Goal: Entertainment & Leisure: Browse casually

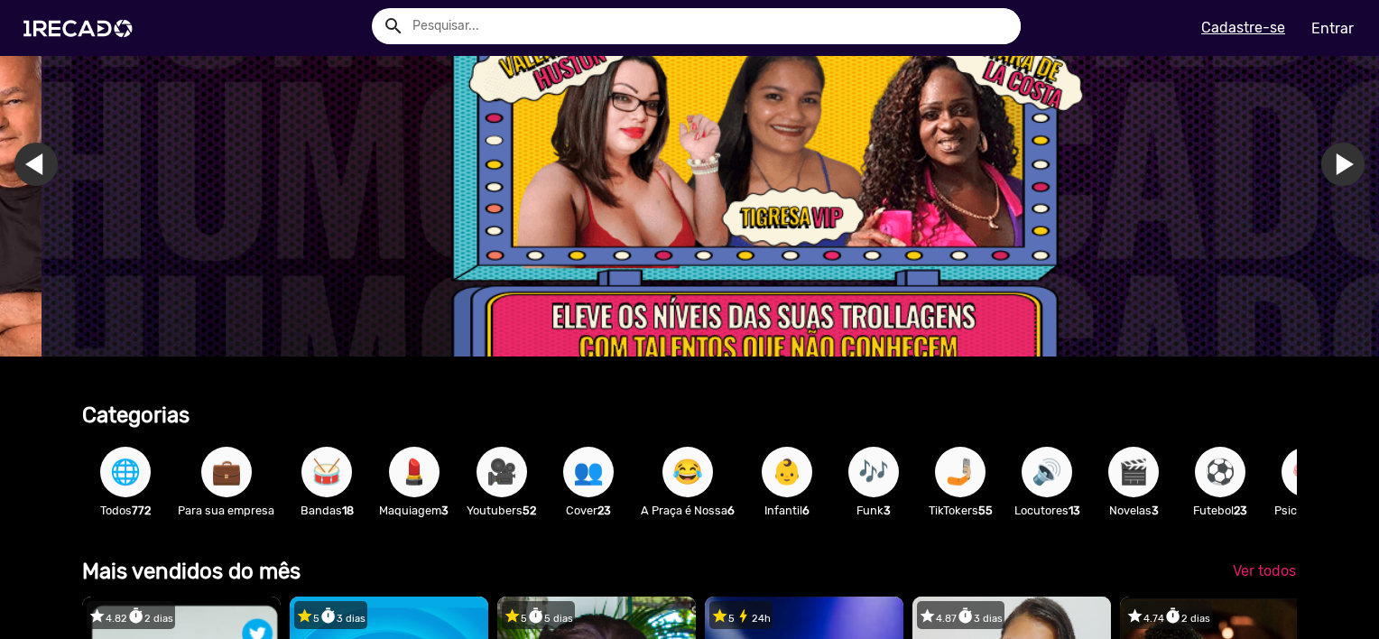
scroll to position [180, 0]
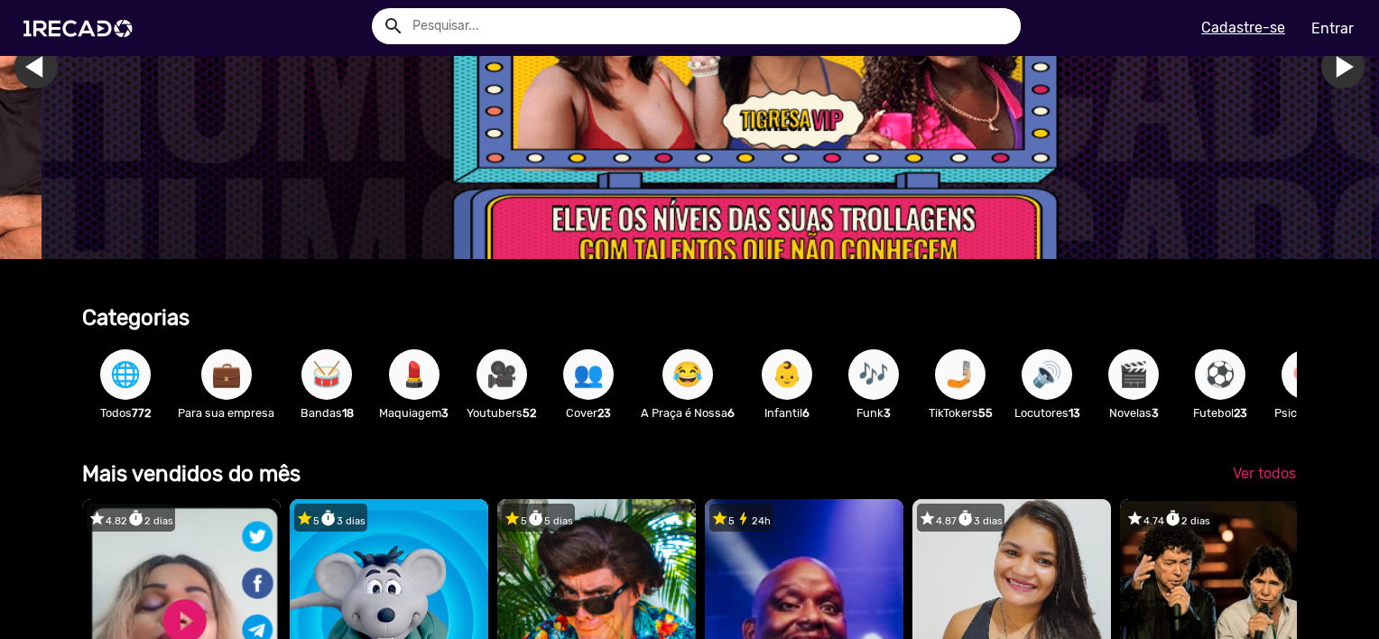
click at [1224, 375] on span "⚽" at bounding box center [1220, 374] width 31 height 51
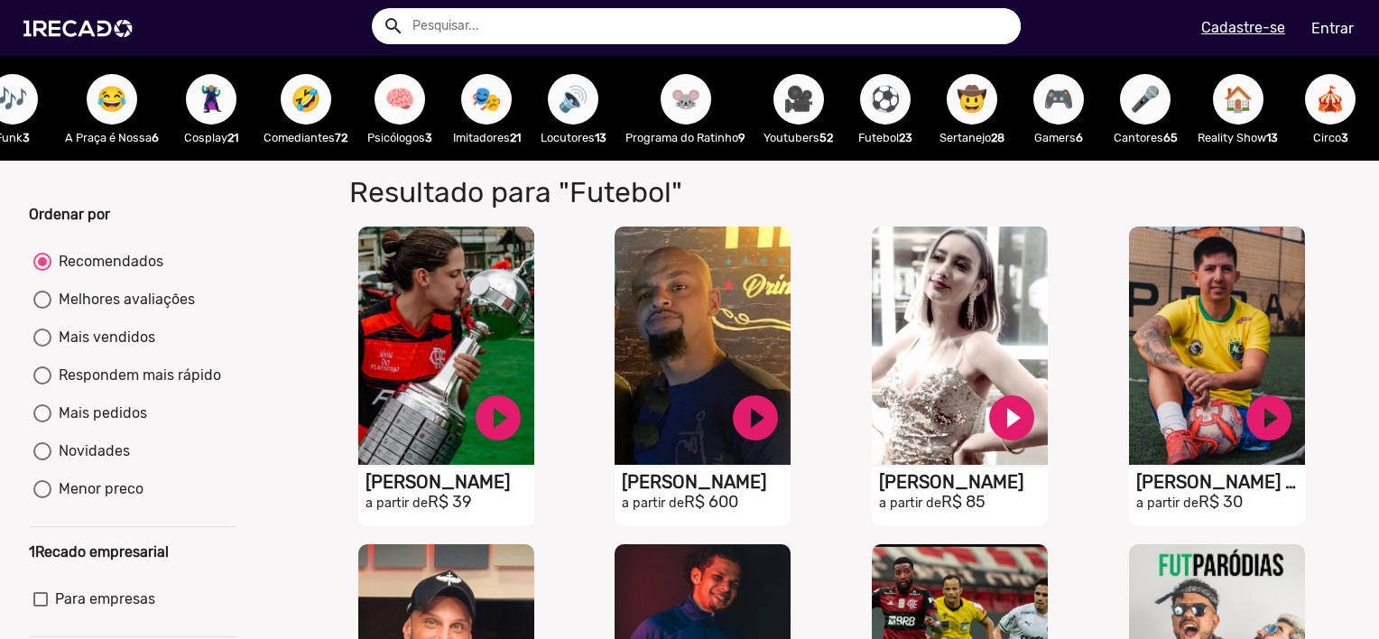
scroll to position [0, 1167]
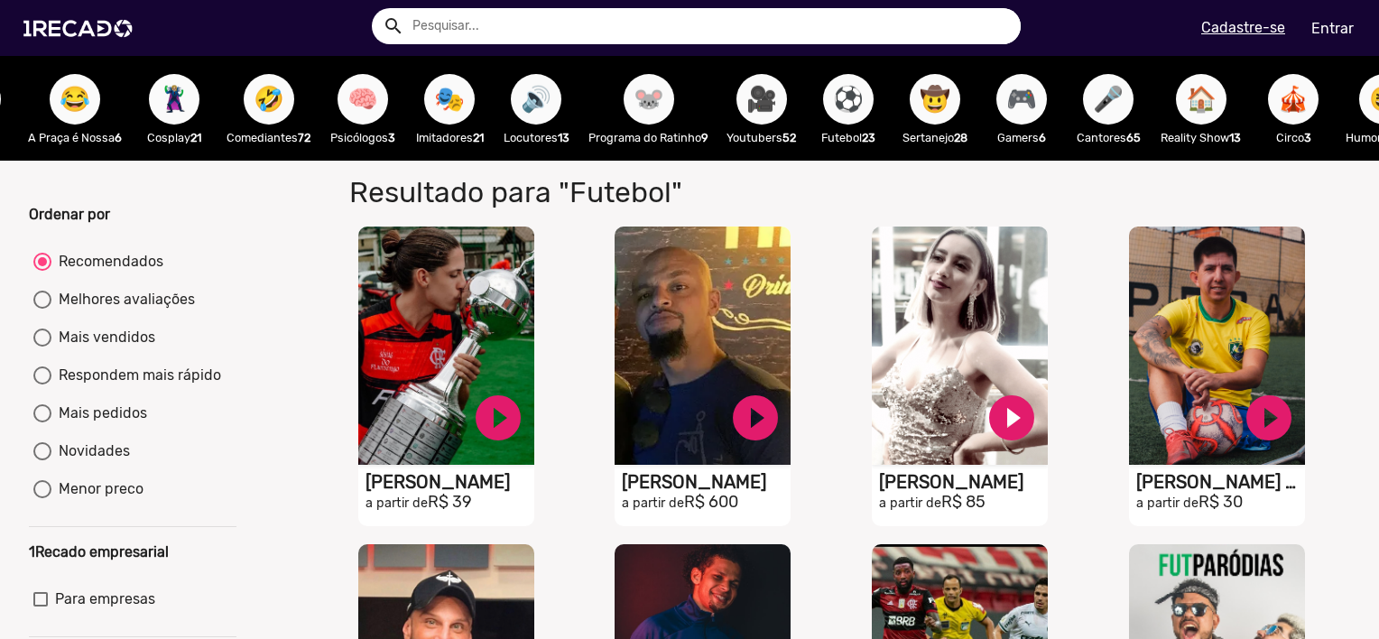
click at [660, 107] on span "🐭" at bounding box center [649, 99] width 31 height 51
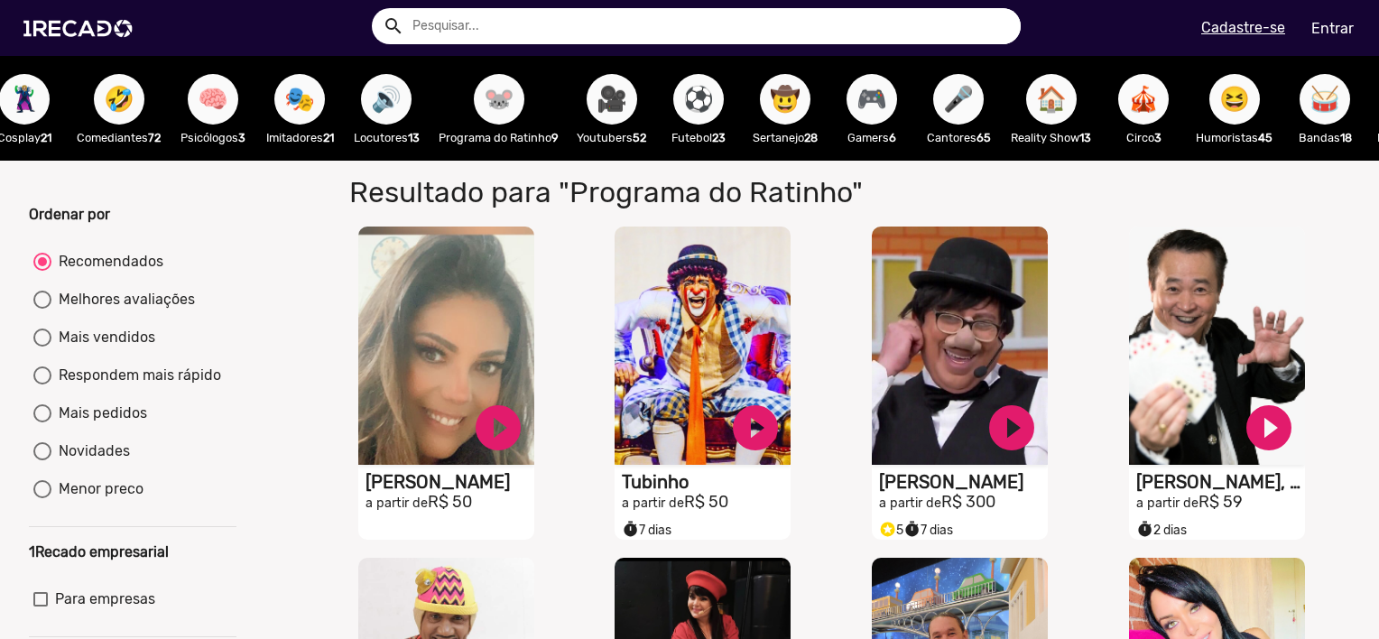
scroll to position [0, 1332]
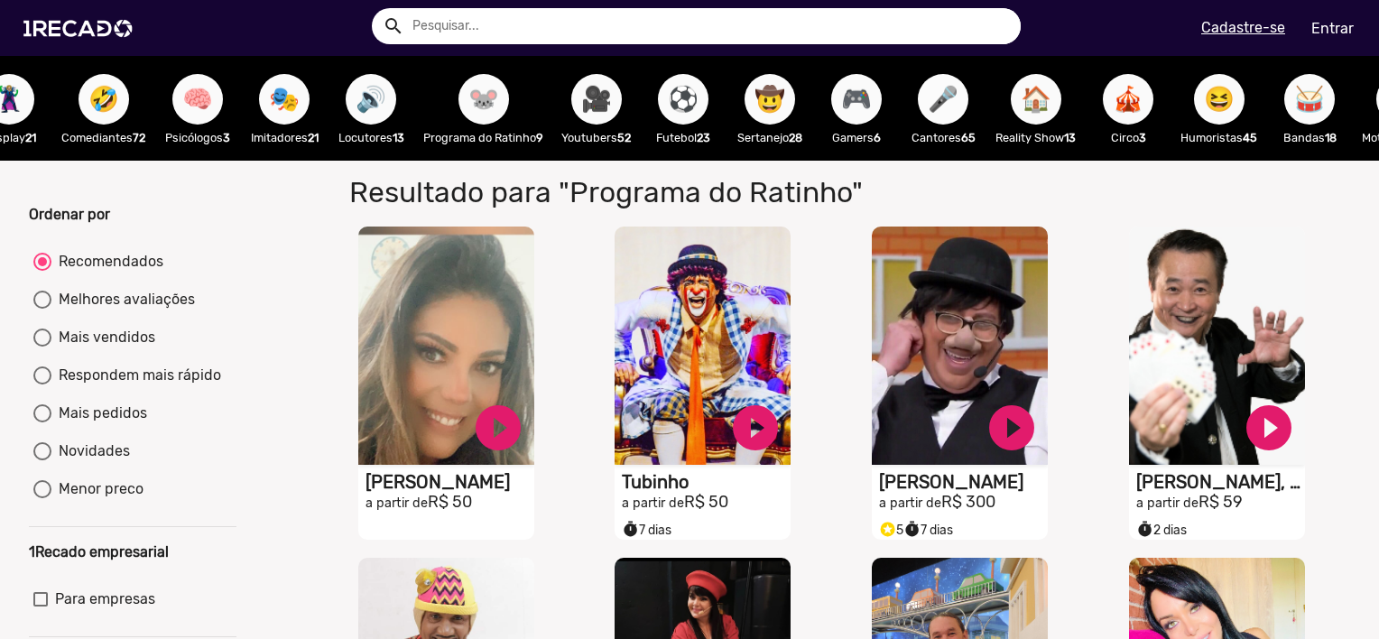
click at [958, 109] on span "🎤" at bounding box center [943, 99] width 31 height 51
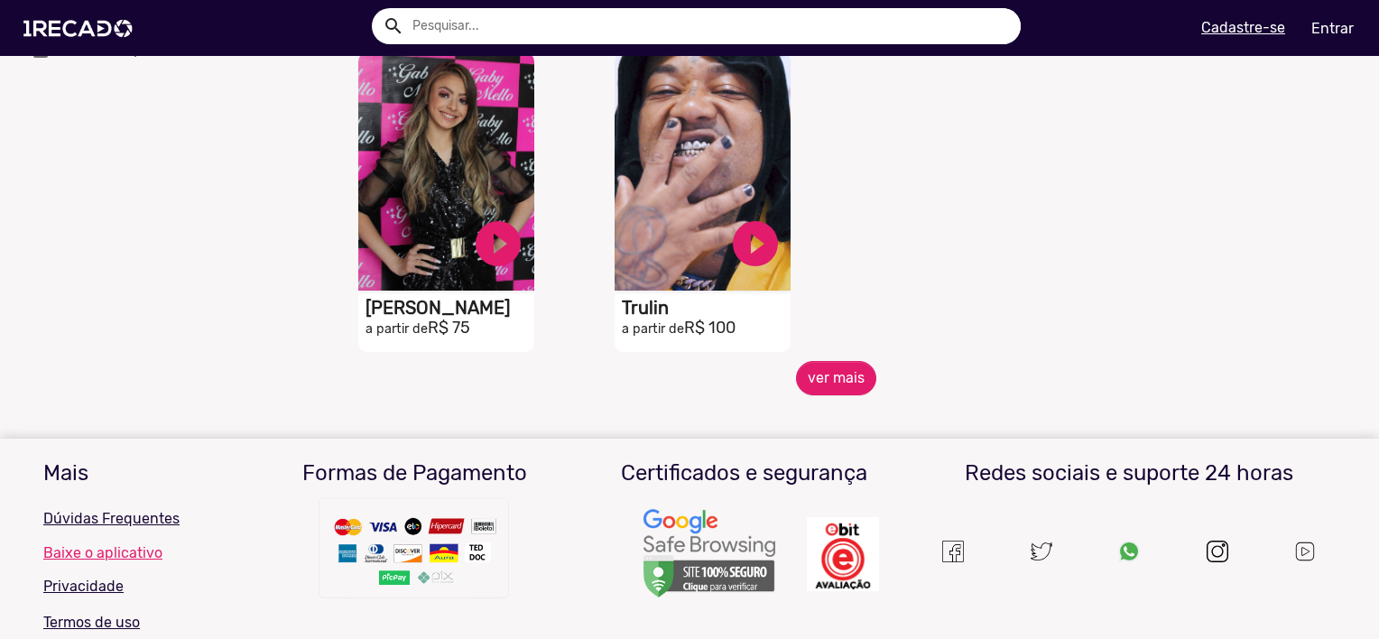
scroll to position [902, 0]
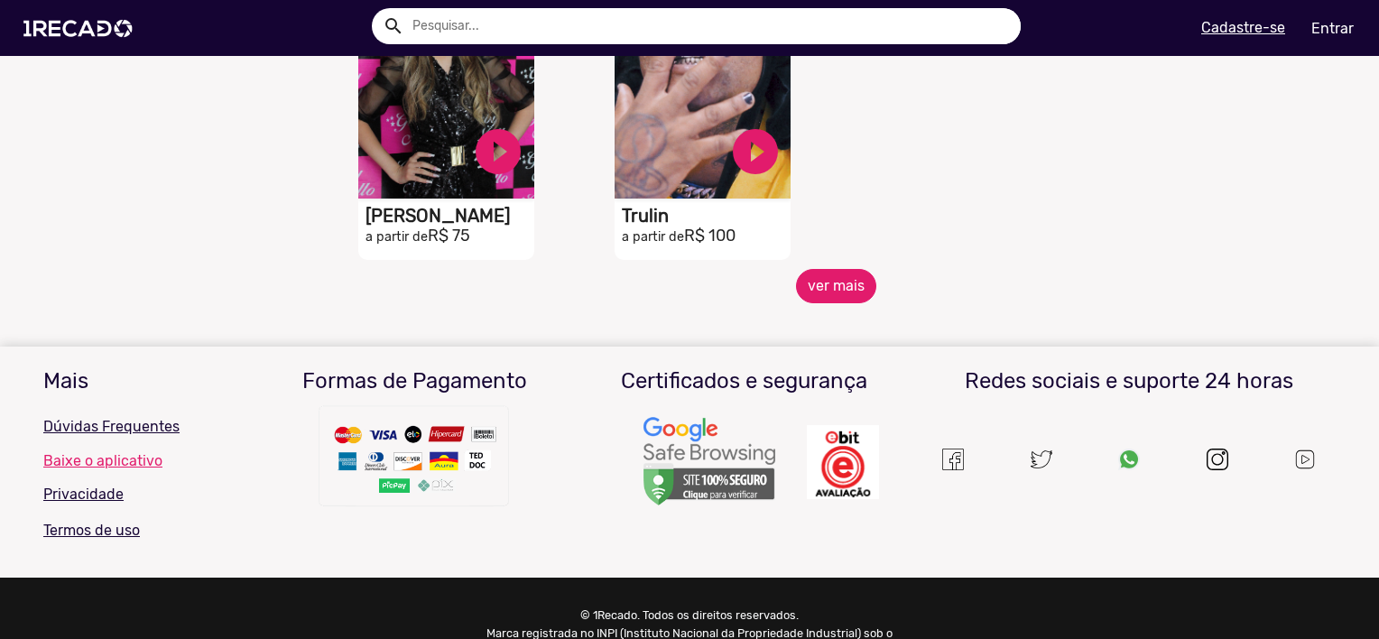
click at [837, 296] on button "ver mais" at bounding box center [836, 286] width 80 height 34
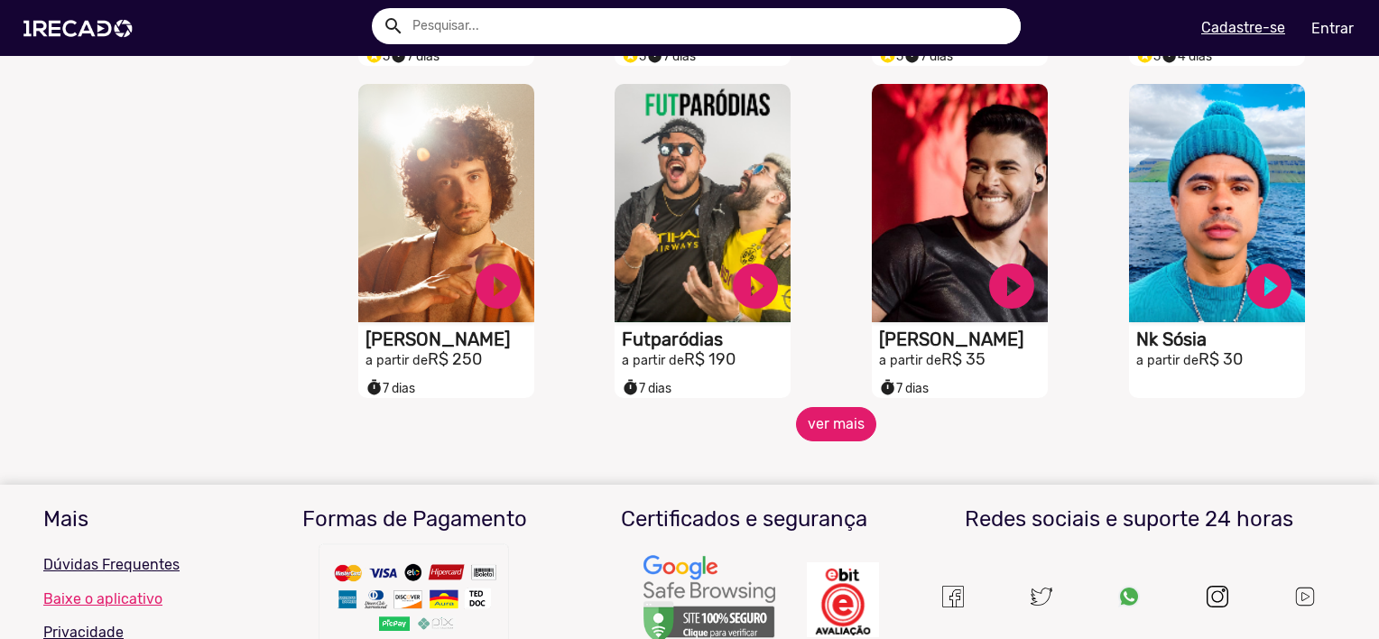
scroll to position [1444, 0]
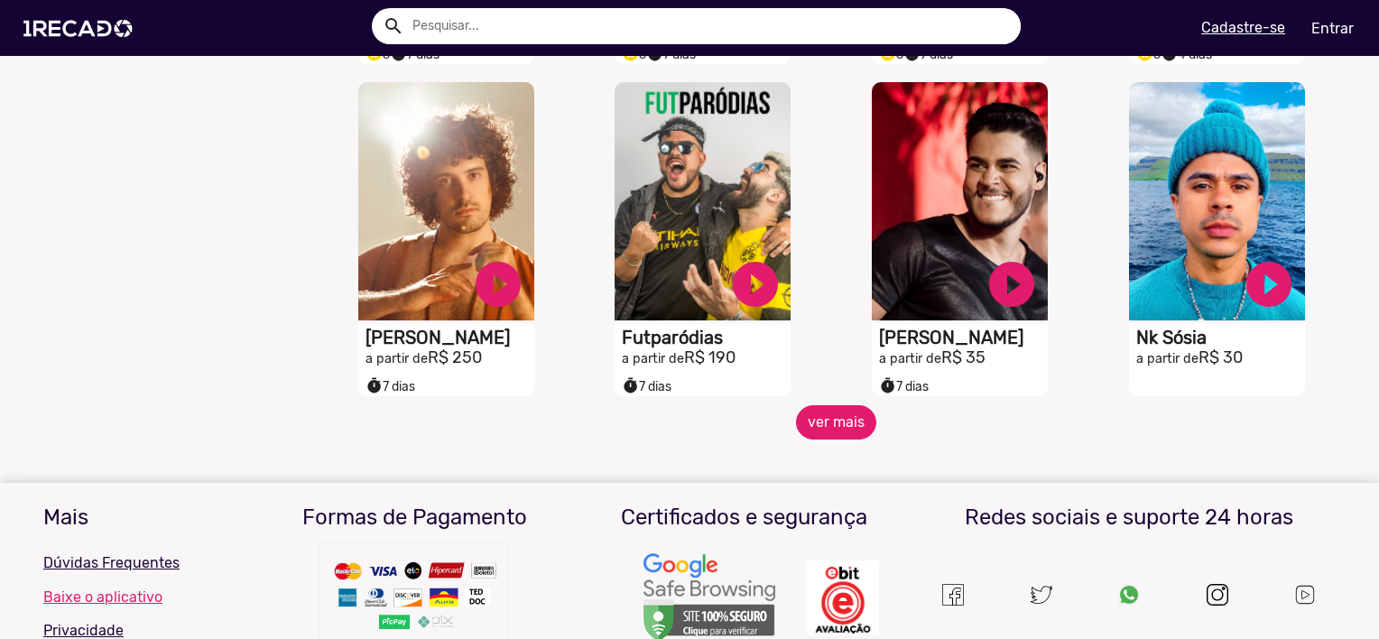
click at [839, 437] on button "ver mais" at bounding box center [836, 422] width 80 height 34
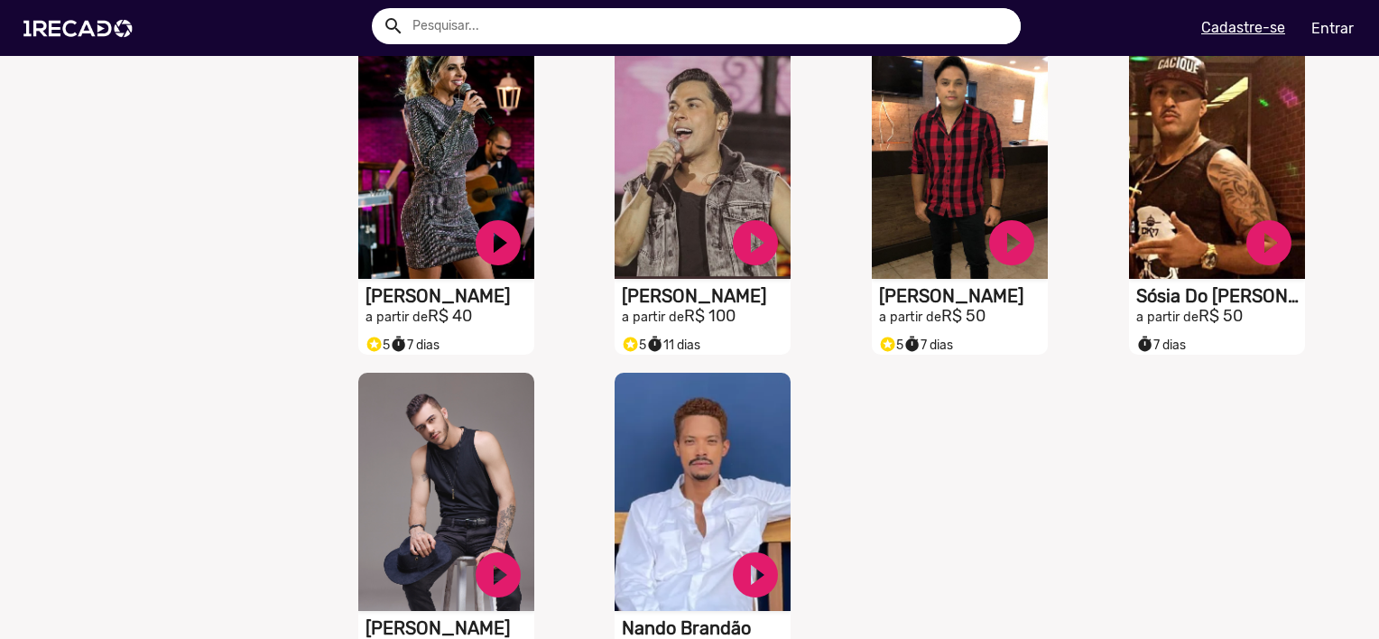
scroll to position [2256, 0]
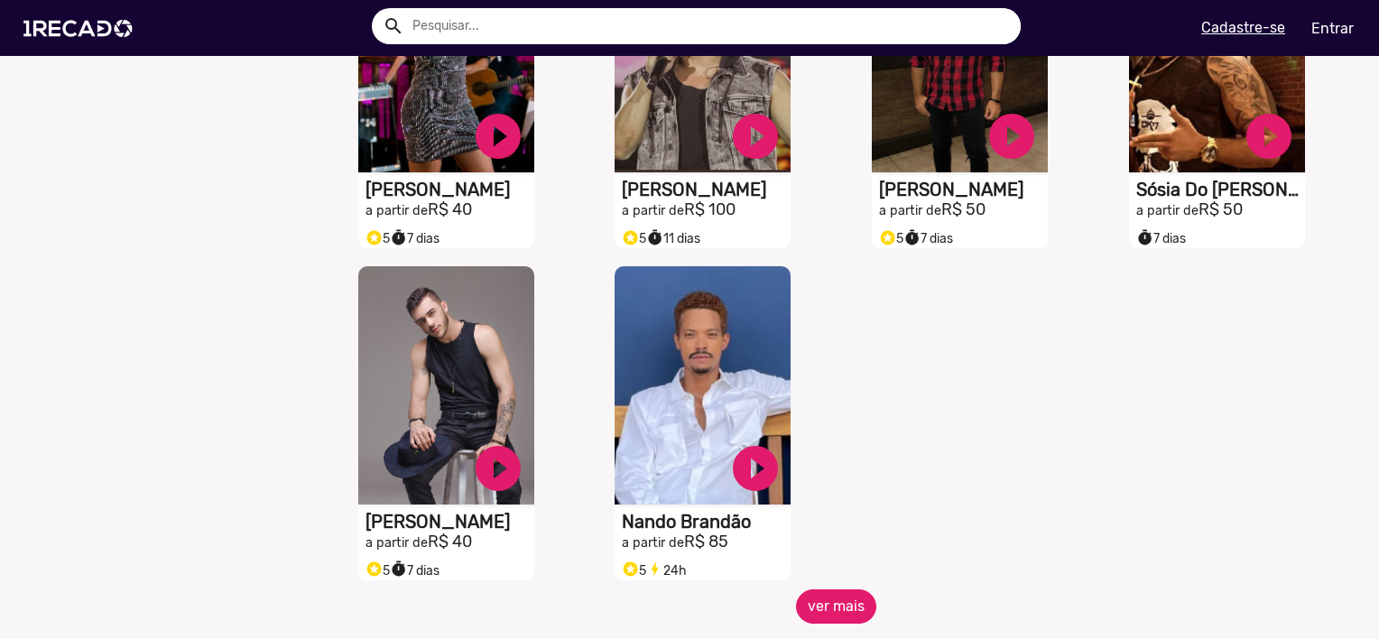
click at [834, 611] on button "ver mais" at bounding box center [836, 606] width 80 height 34
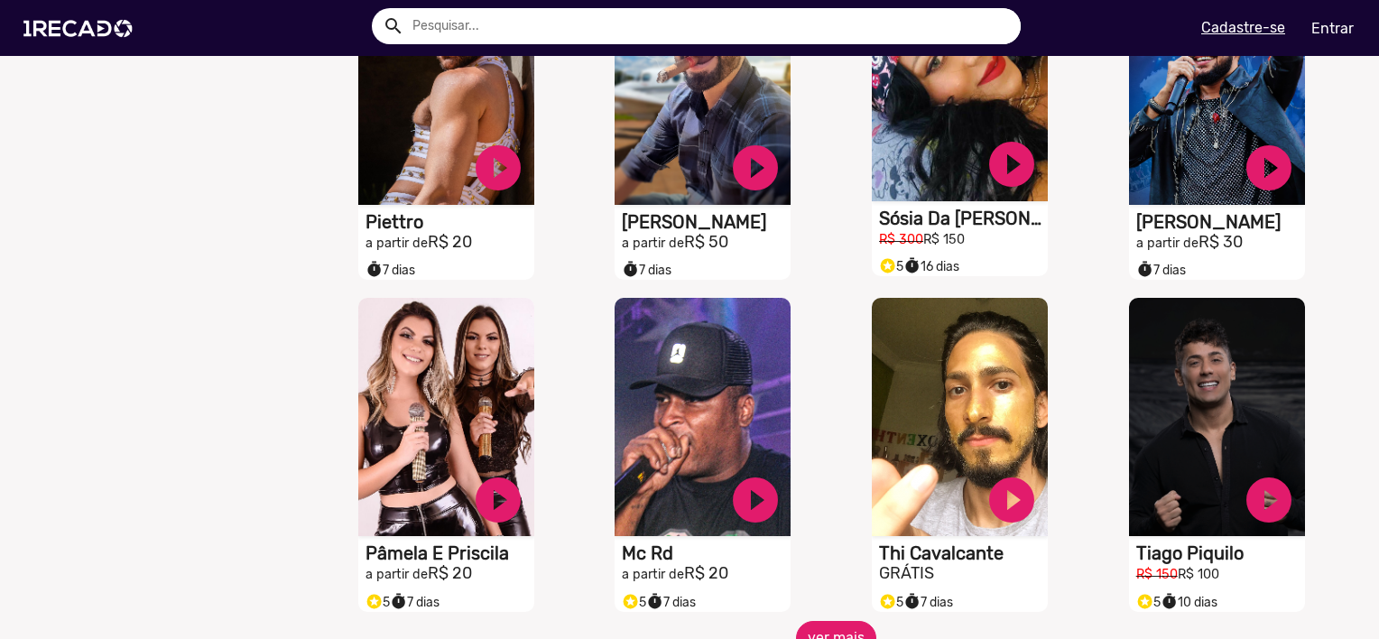
scroll to position [2978, 0]
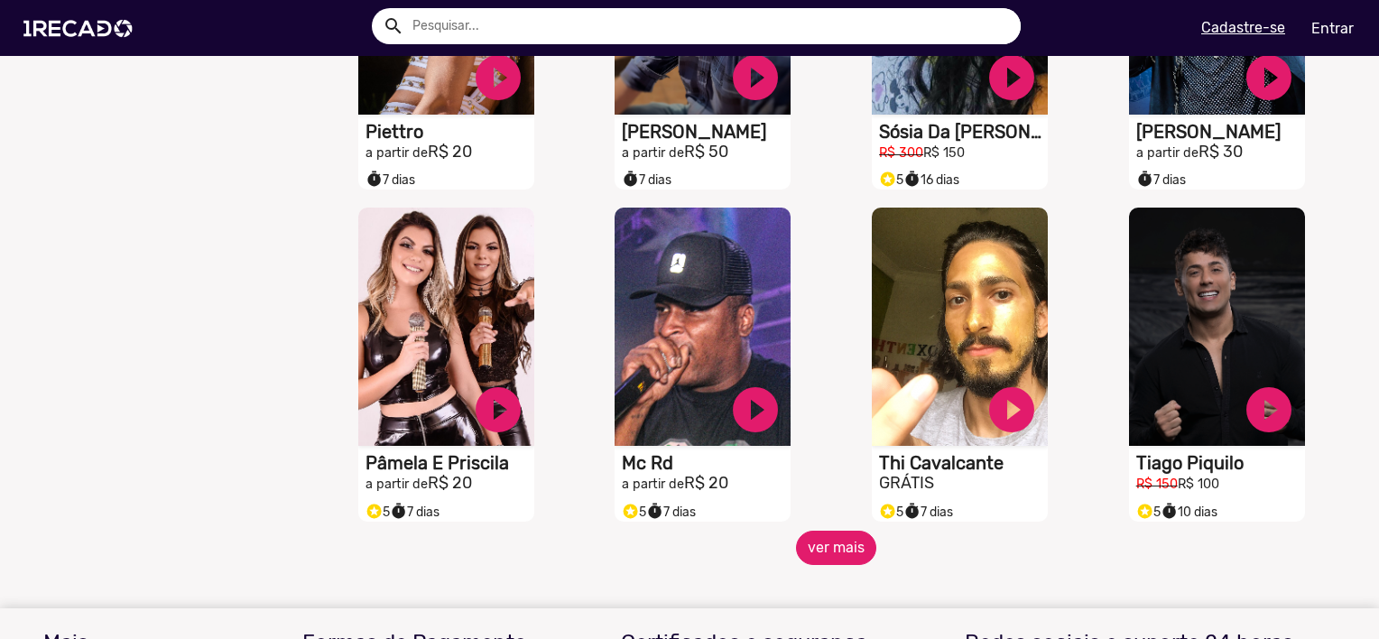
click at [829, 562] on button "ver mais" at bounding box center [836, 548] width 80 height 34
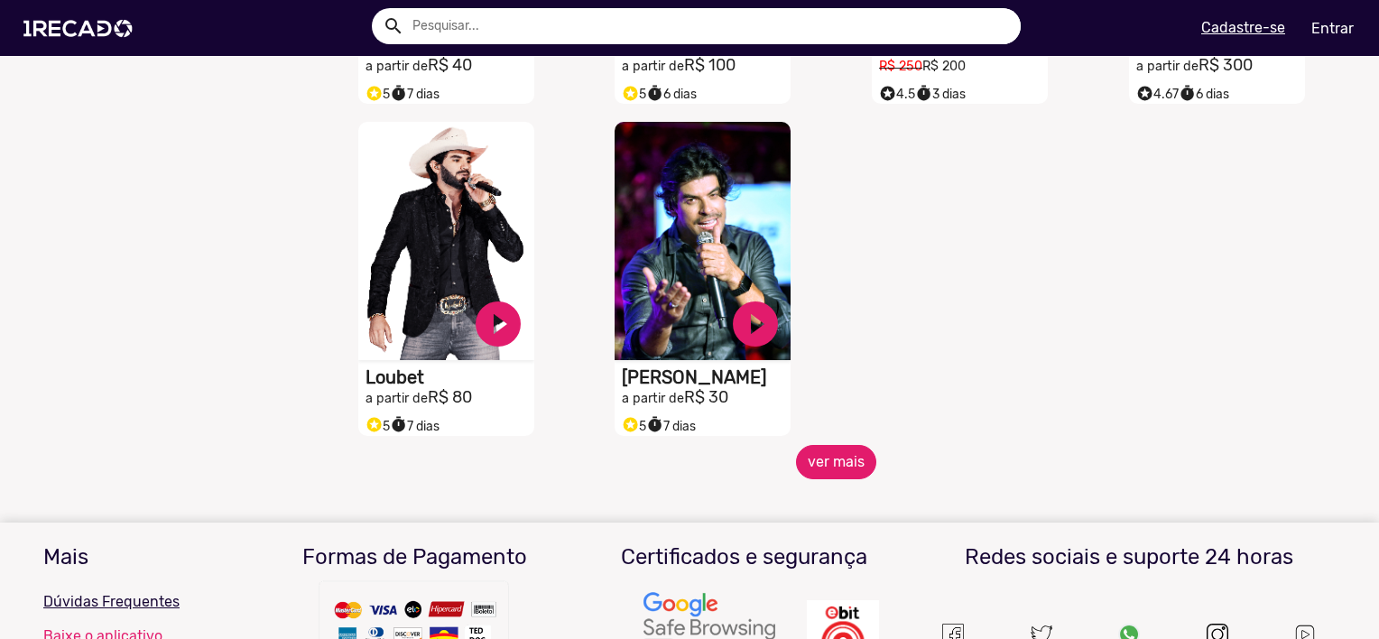
scroll to position [4061, 0]
click at [842, 463] on button "ver mais" at bounding box center [836, 461] width 80 height 34
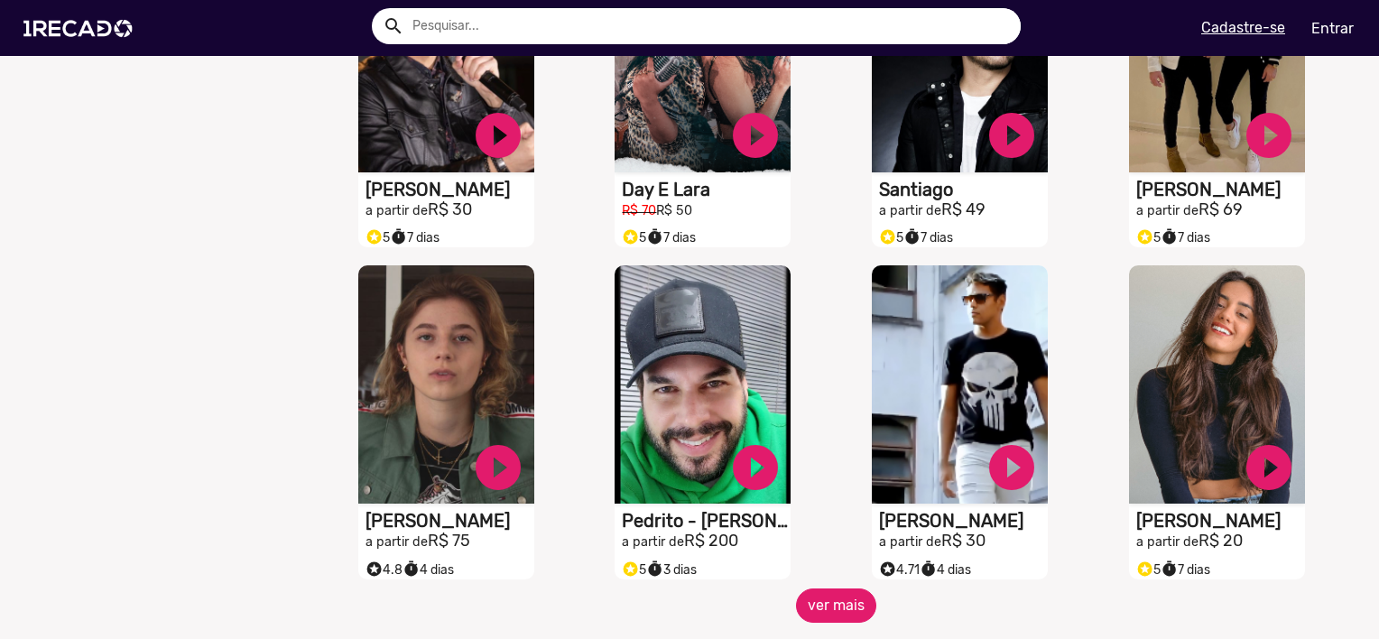
scroll to position [4602, 0]
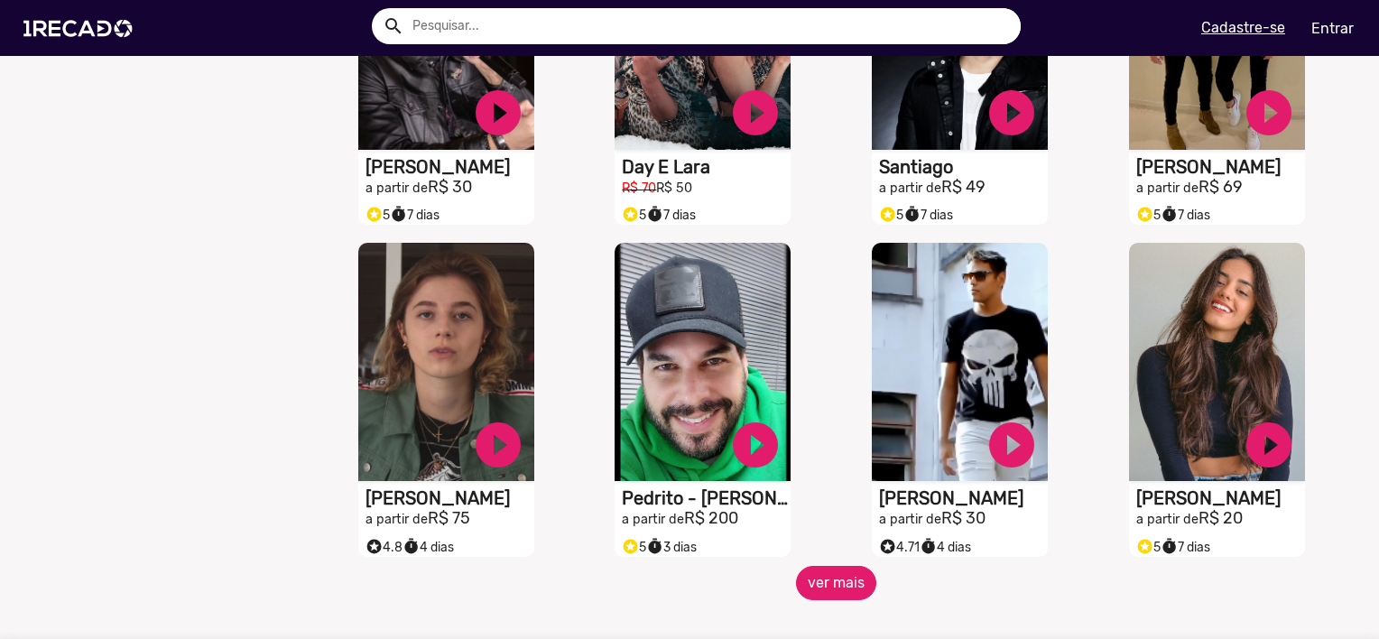
click at [827, 600] on button "ver mais" at bounding box center [836, 583] width 80 height 34
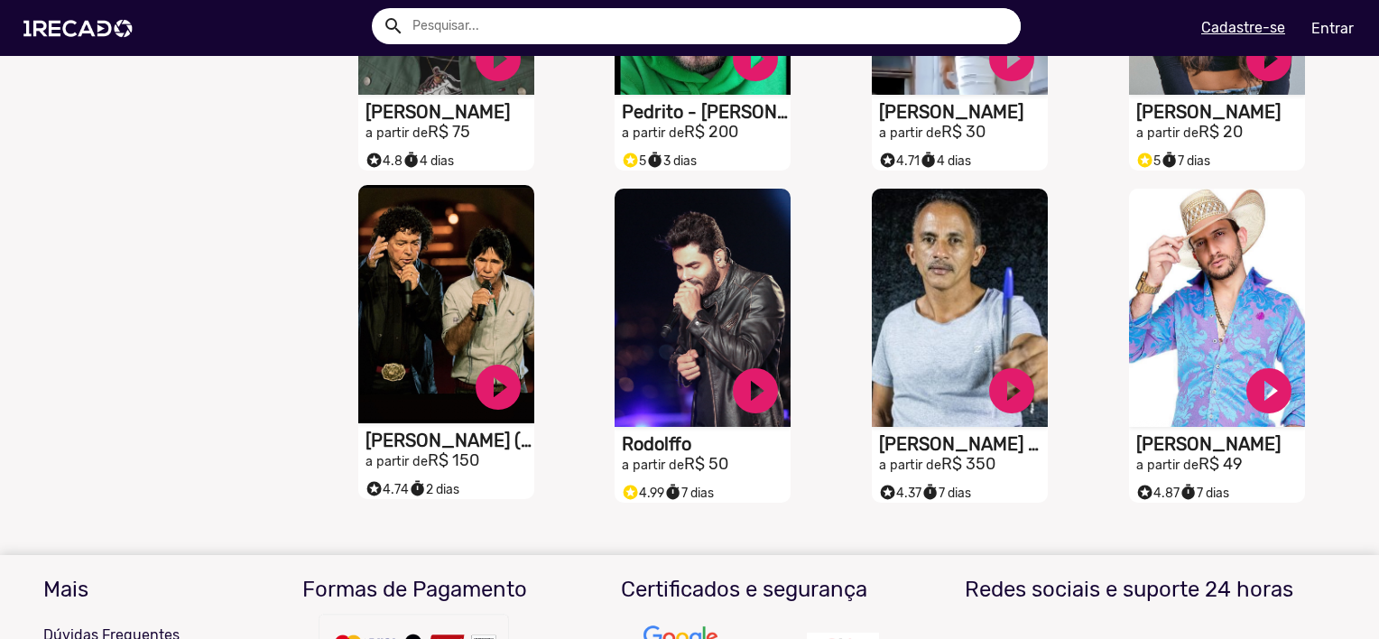
scroll to position [4991, 0]
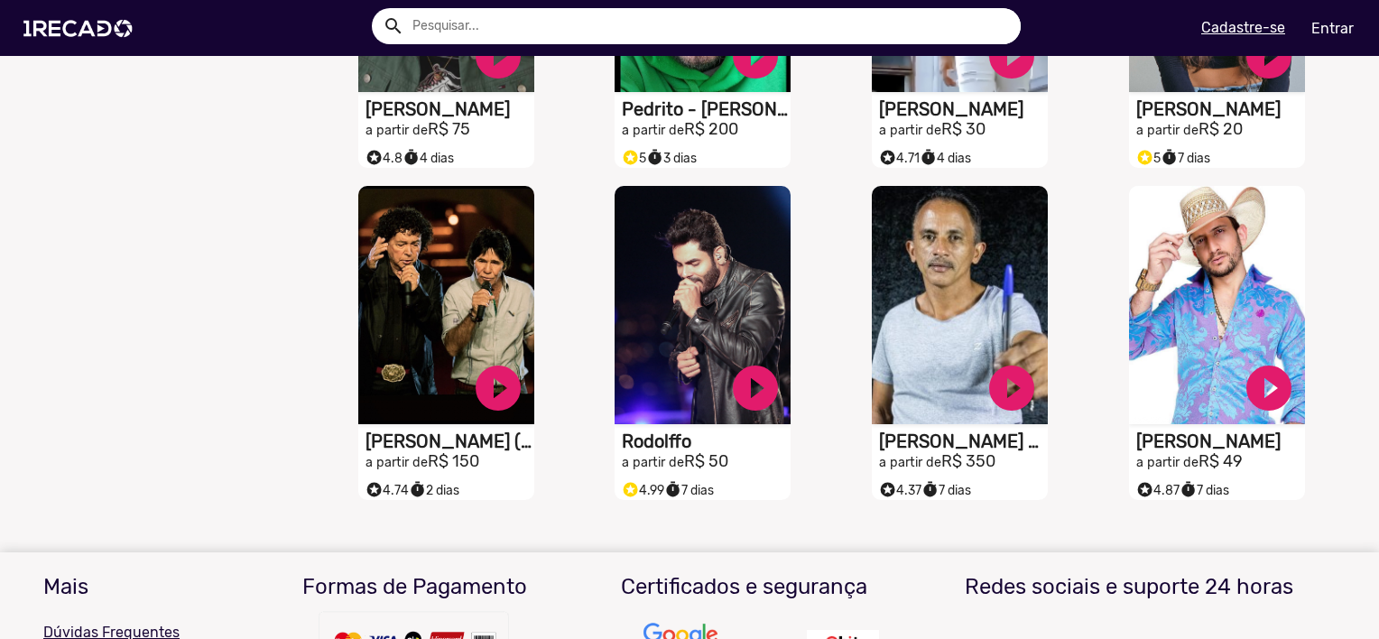
drag, startPoint x: 381, startPoint y: 436, endPoint x: 231, endPoint y: 323, distance: 187.5
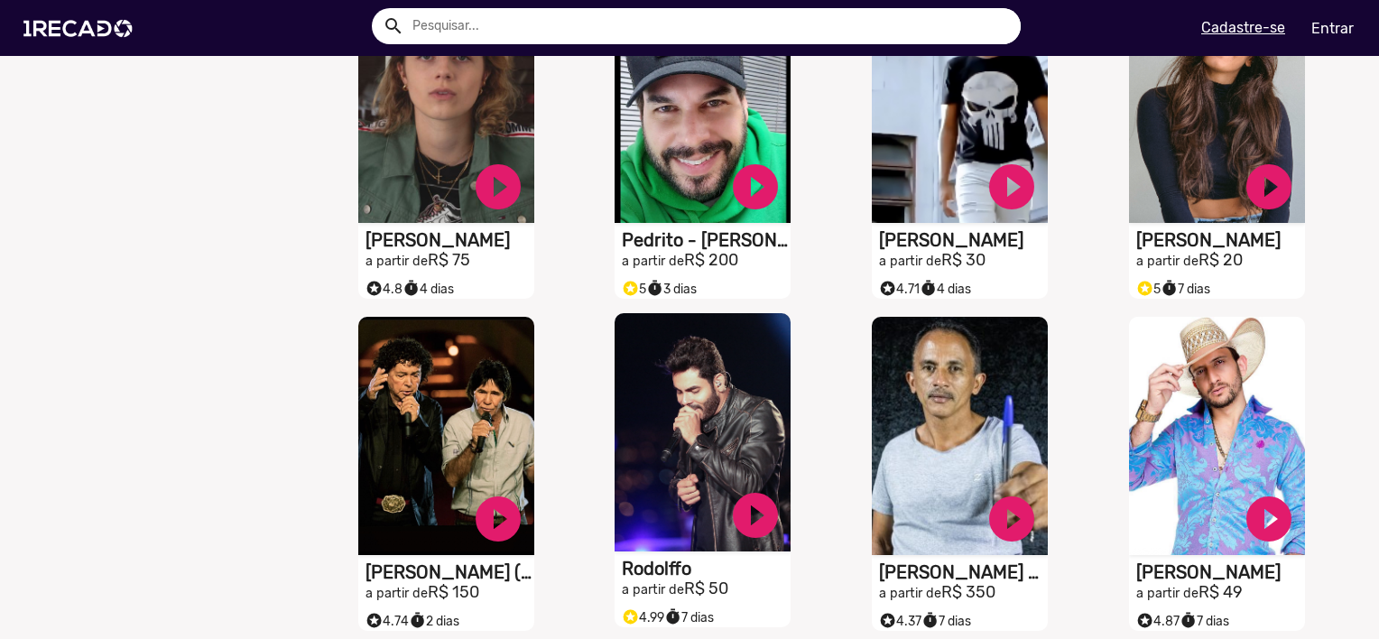
scroll to position [4901, 0]
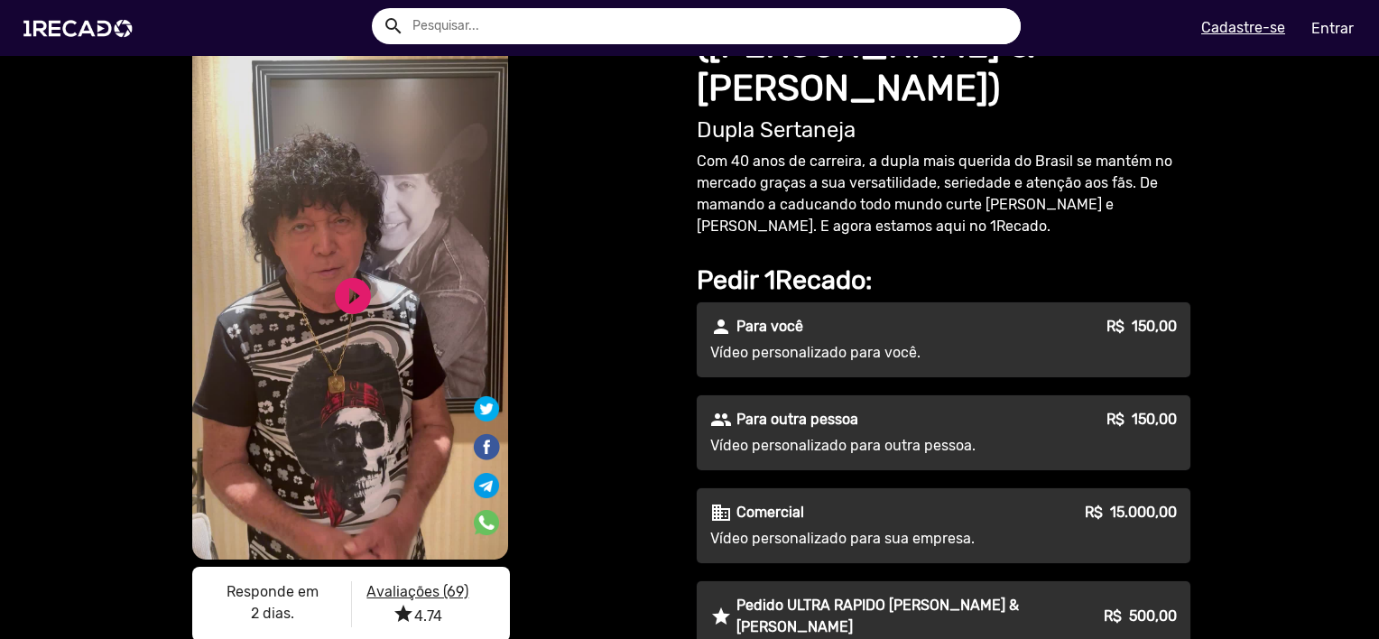
scroll to position [180, 0]
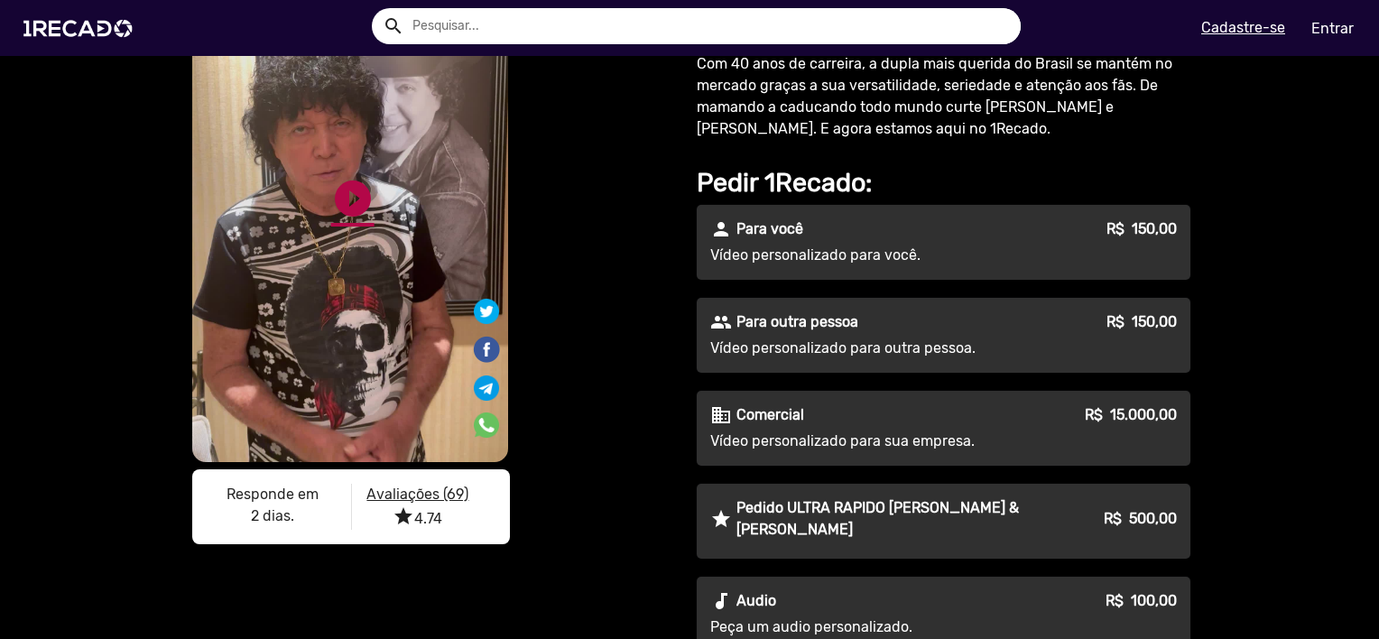
click at [339, 199] on link "play_circle_filled" at bounding box center [352, 198] width 43 height 43
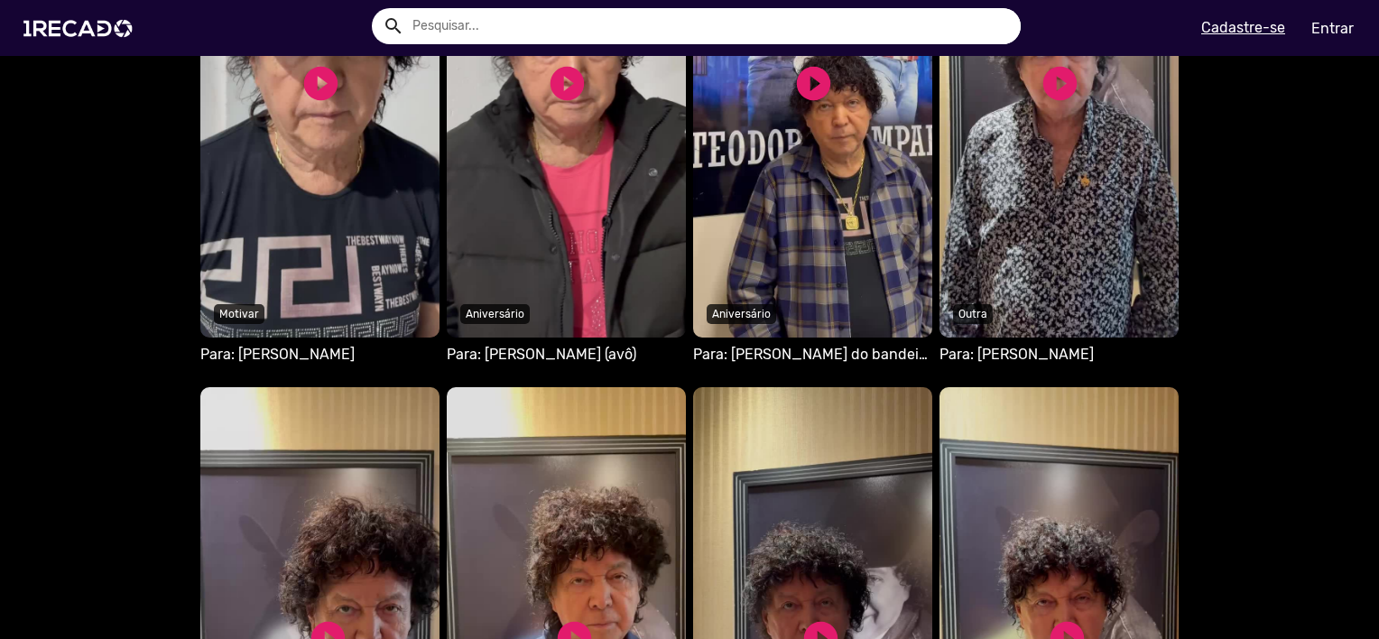
scroll to position [1715, 0]
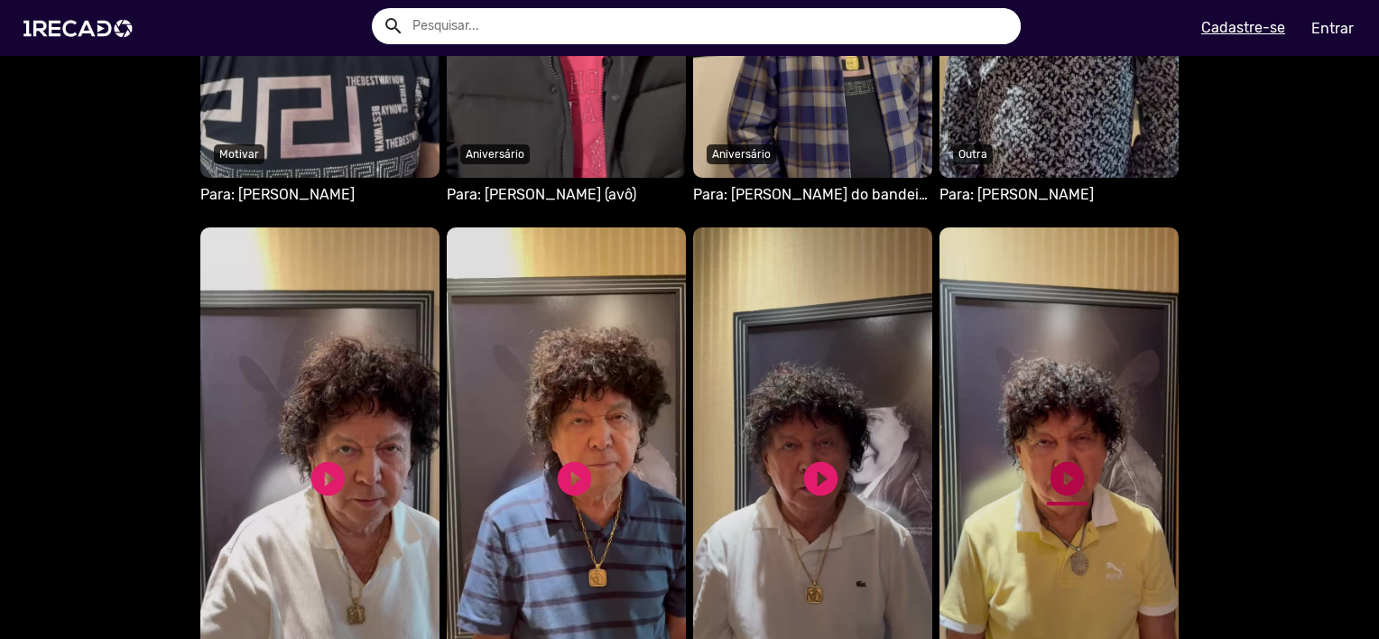
click at [1063, 458] on link "play_circle_filled" at bounding box center [1067, 478] width 41 height 41
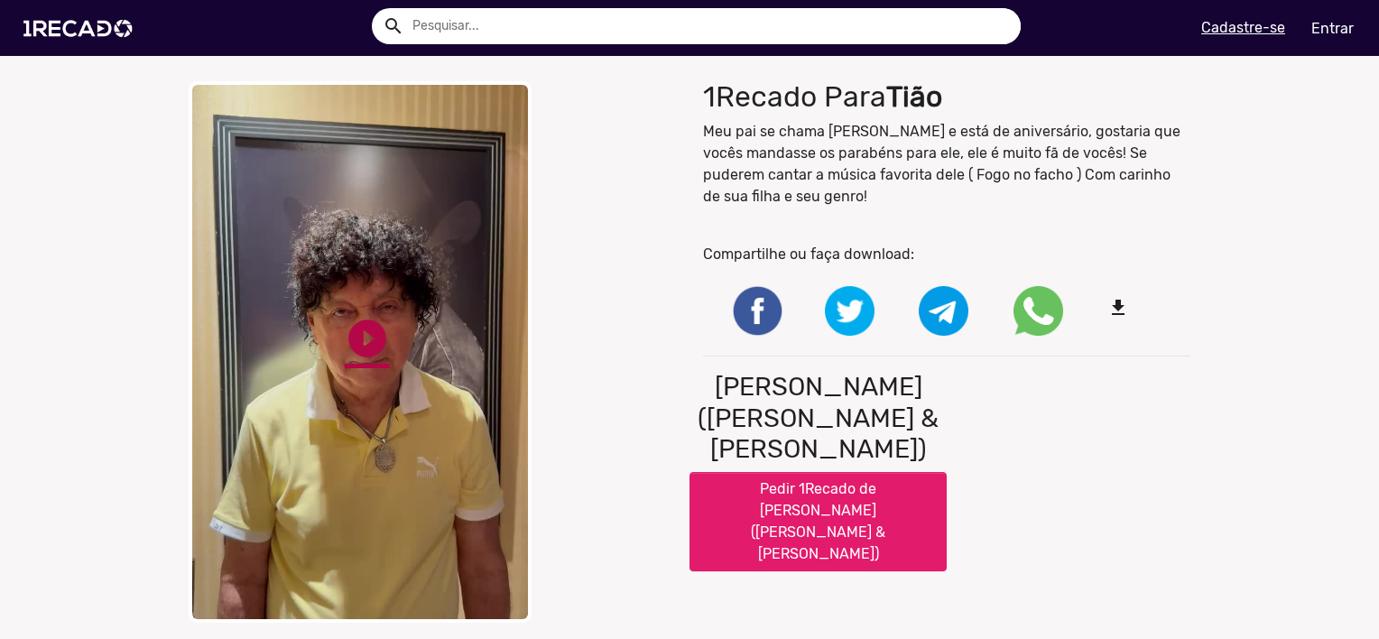
click at [372, 340] on link "play_circle_filled" at bounding box center [367, 338] width 45 height 45
click at [592, 384] on div "close Your browser does not support HTML5 video. pause_circle pause_circle" at bounding box center [432, 351] width 487 height 541
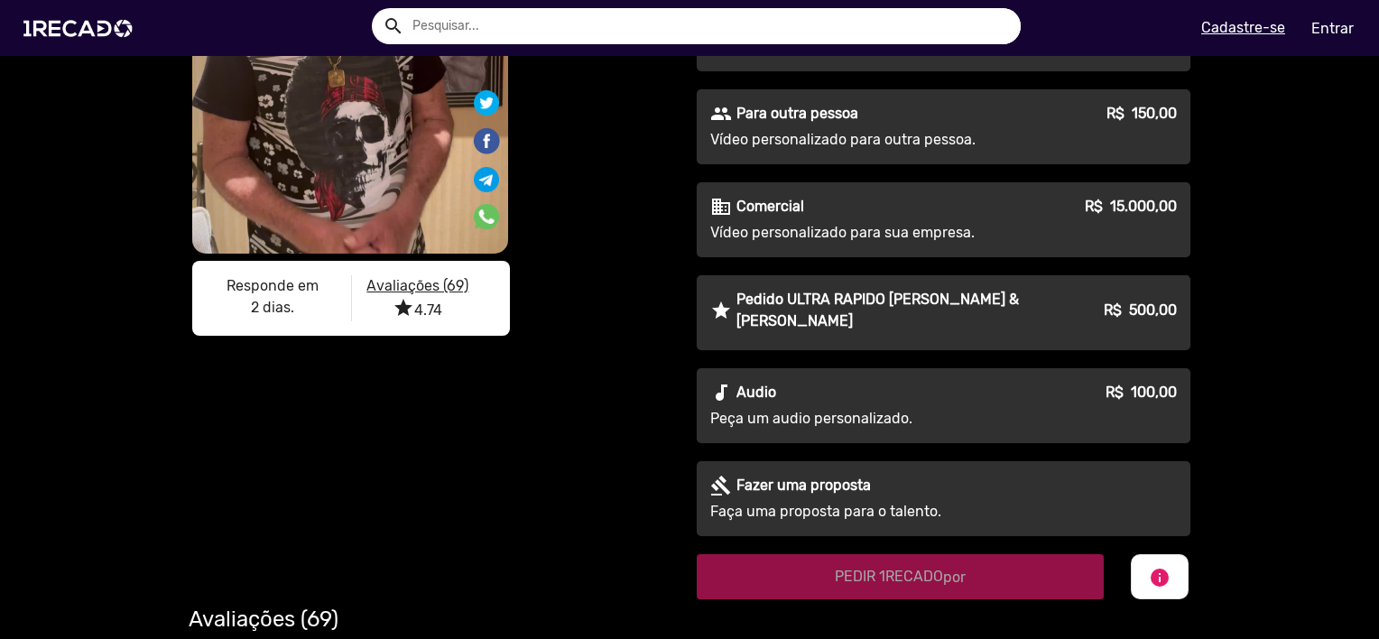
scroll to position [541, 0]
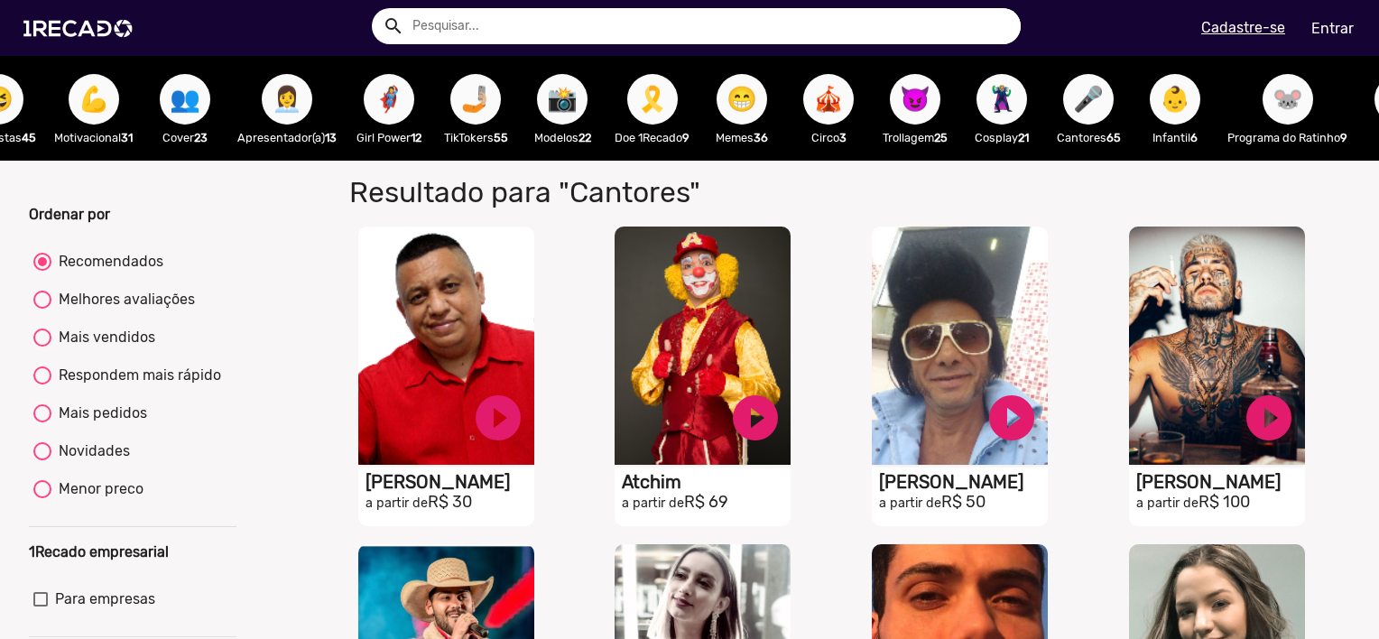
scroll to position [0, 534]
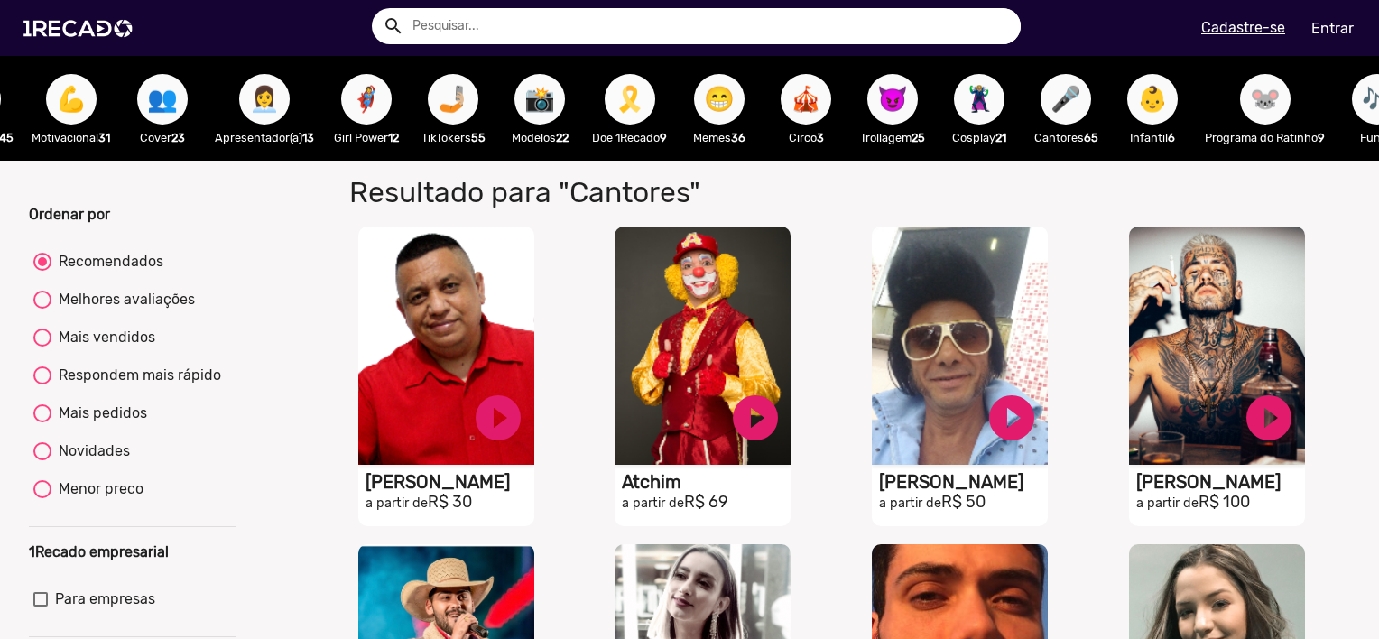
click at [645, 106] on span "🎗️" at bounding box center [630, 99] width 31 height 51
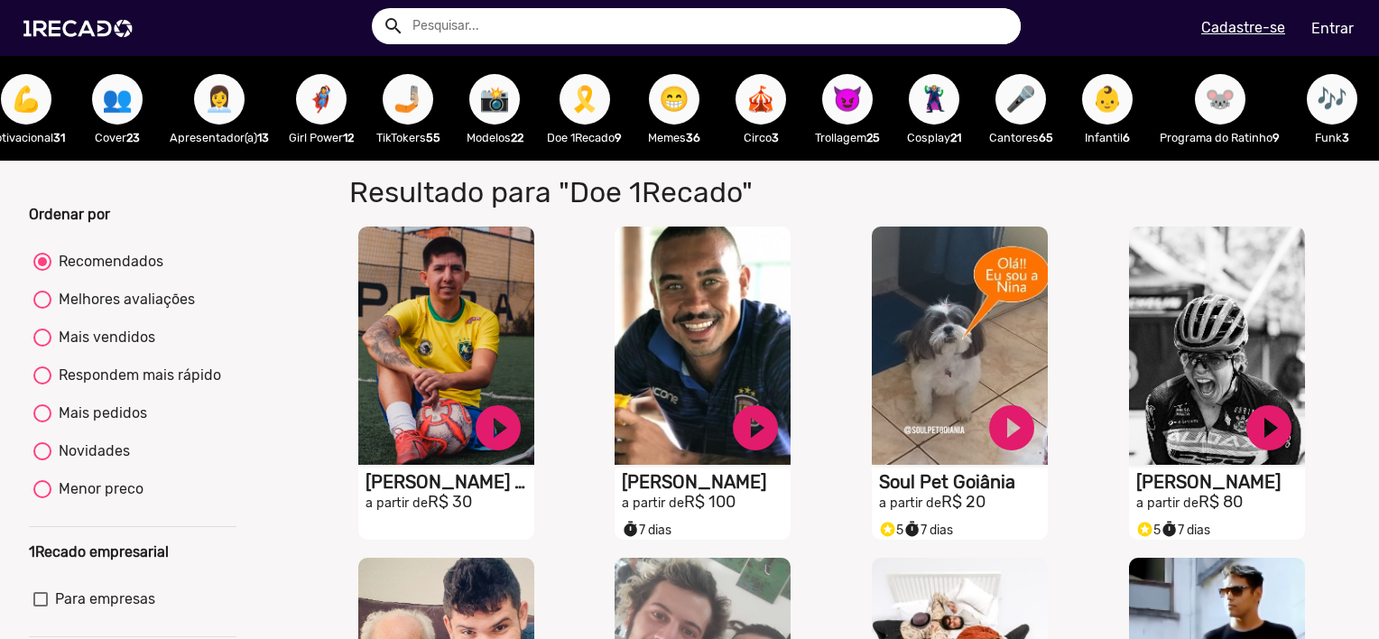
scroll to position [0, 624]
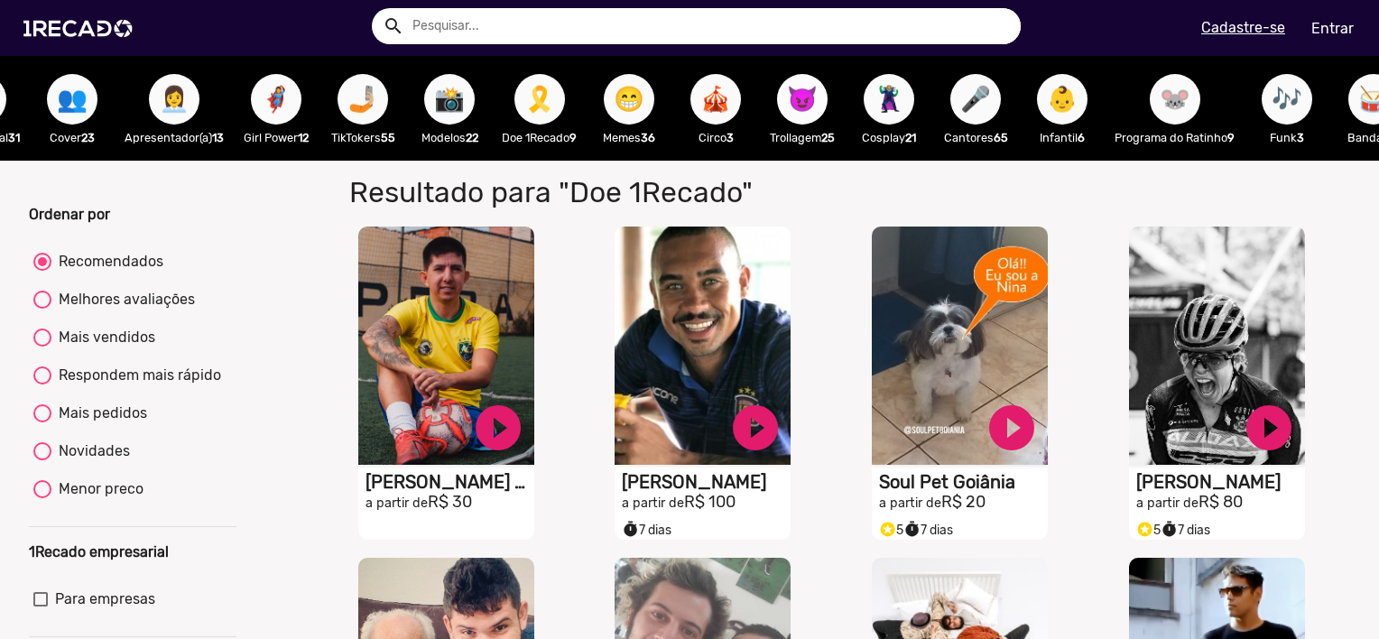
click at [811, 108] on span "😈" at bounding box center [802, 99] width 31 height 51
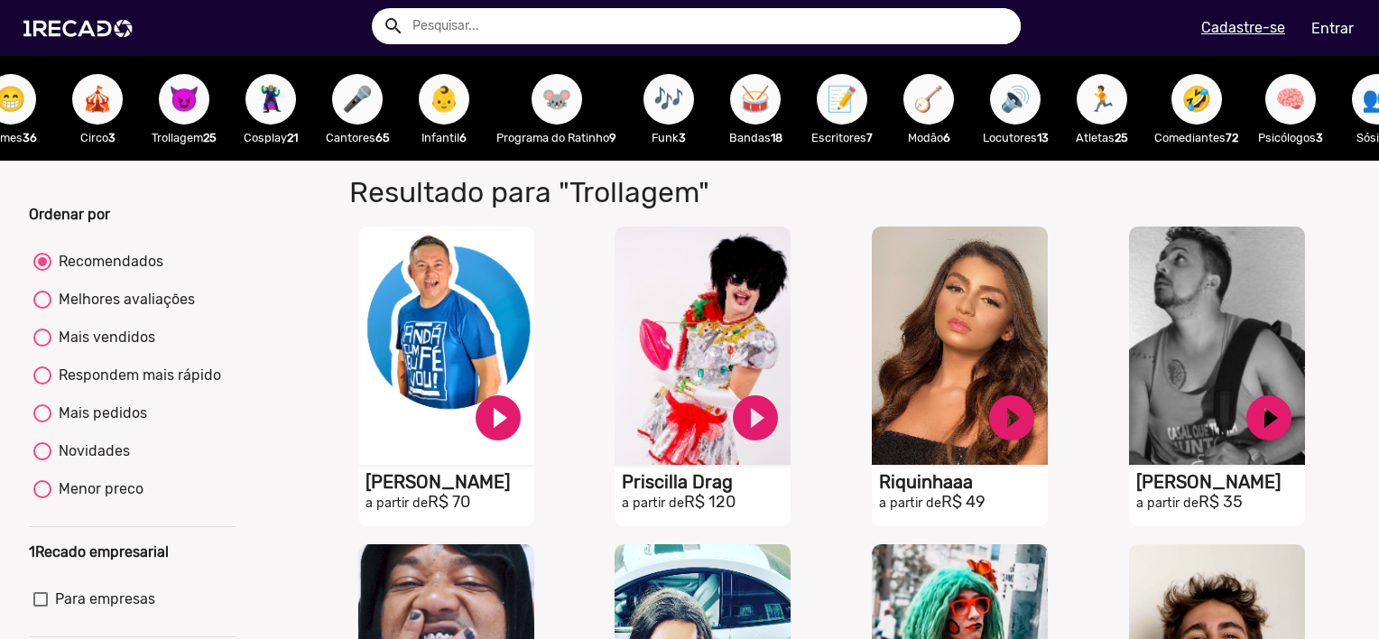
scroll to position [0, 1245]
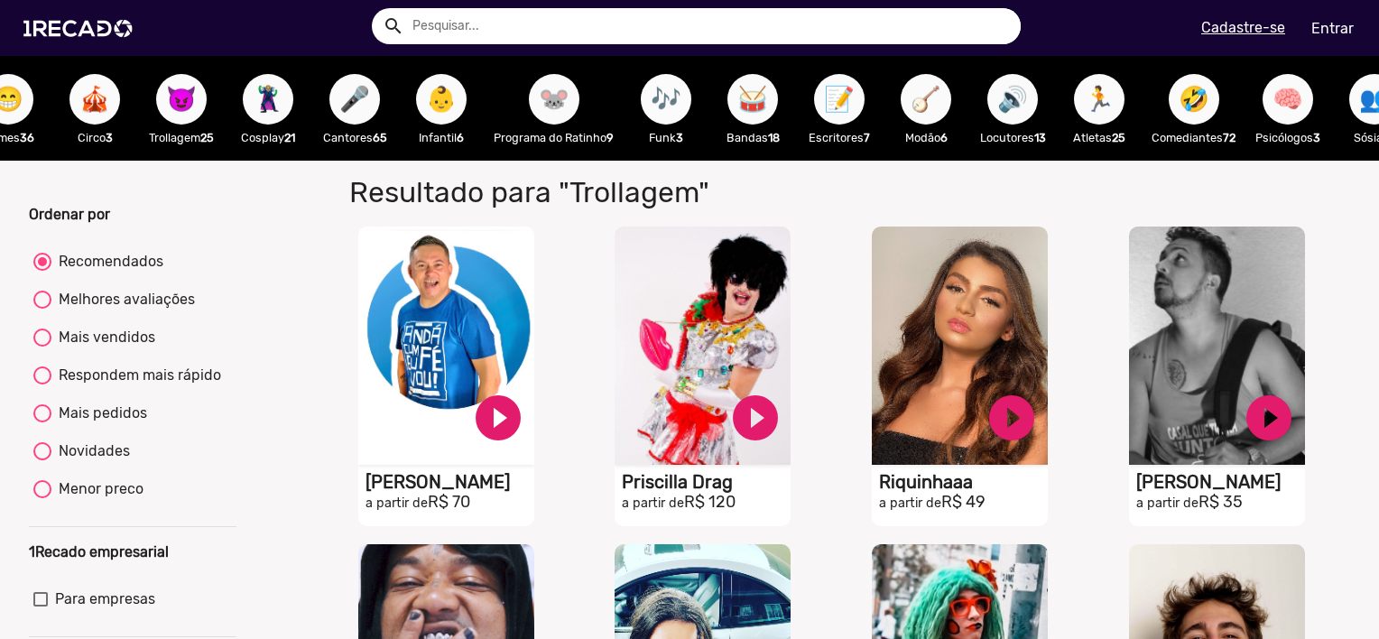
click at [679, 104] on span "🎶" at bounding box center [666, 99] width 31 height 51
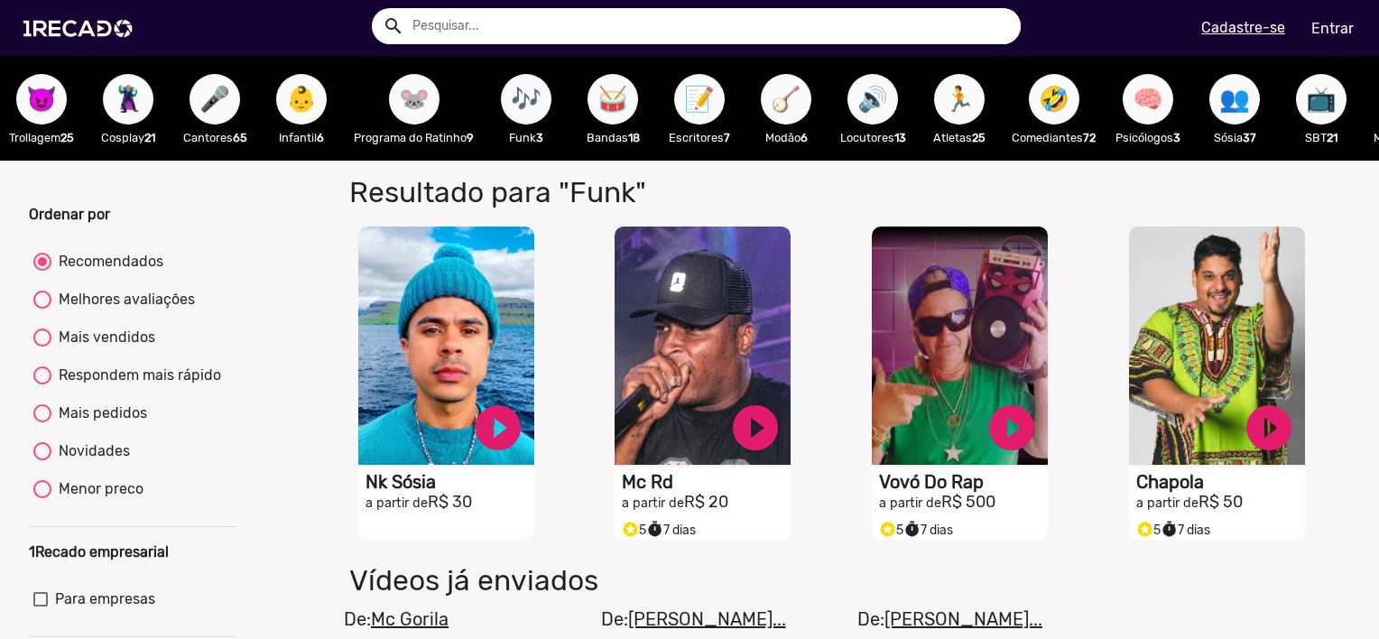
scroll to position [0, 1389]
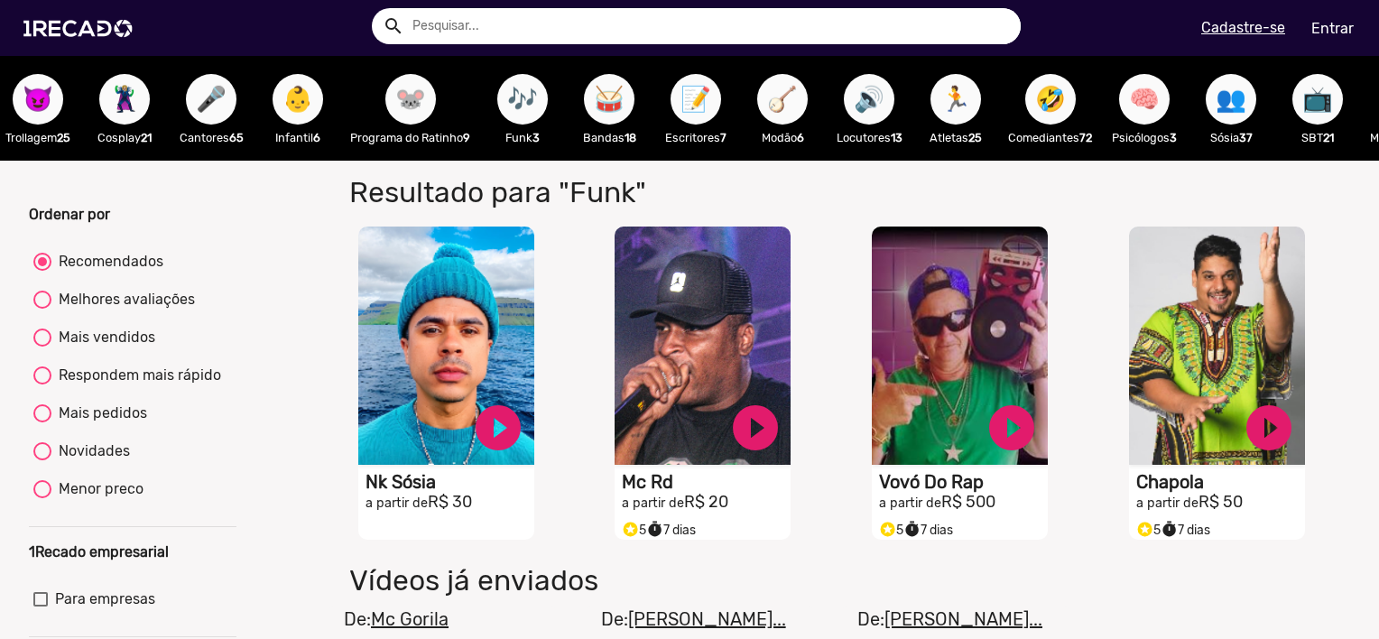
click at [798, 97] on span "🪕" at bounding box center [782, 99] width 31 height 51
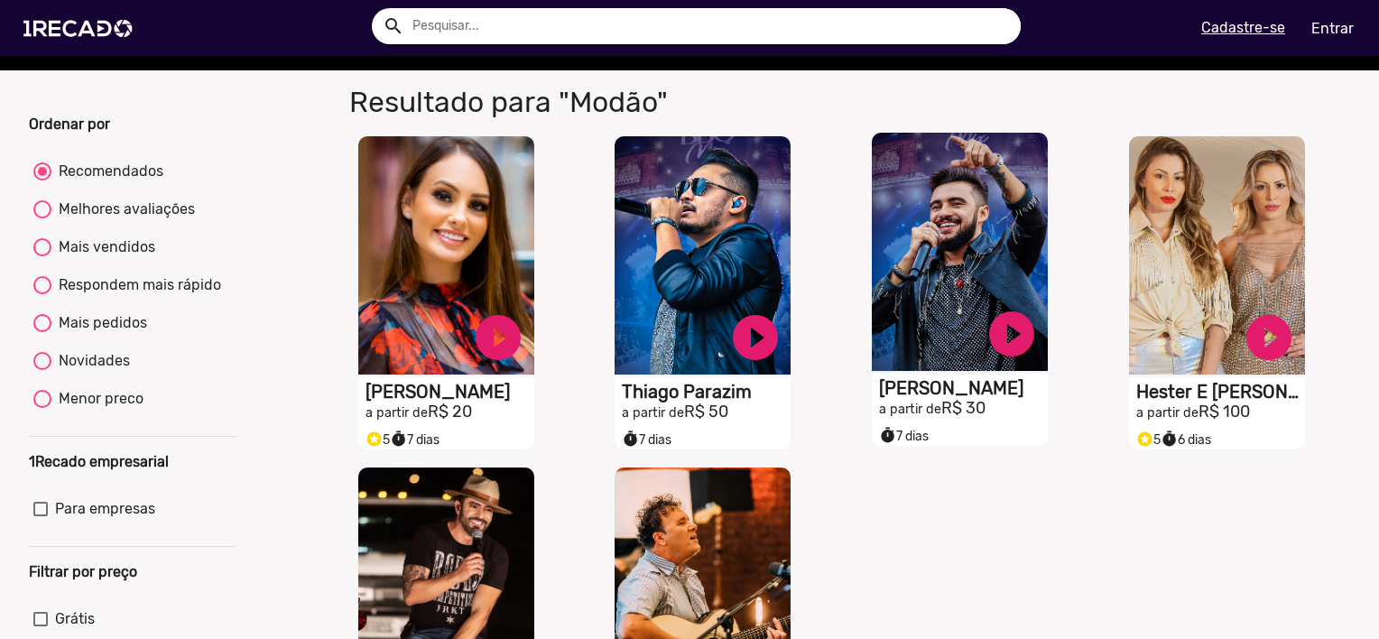
scroll to position [271, 0]
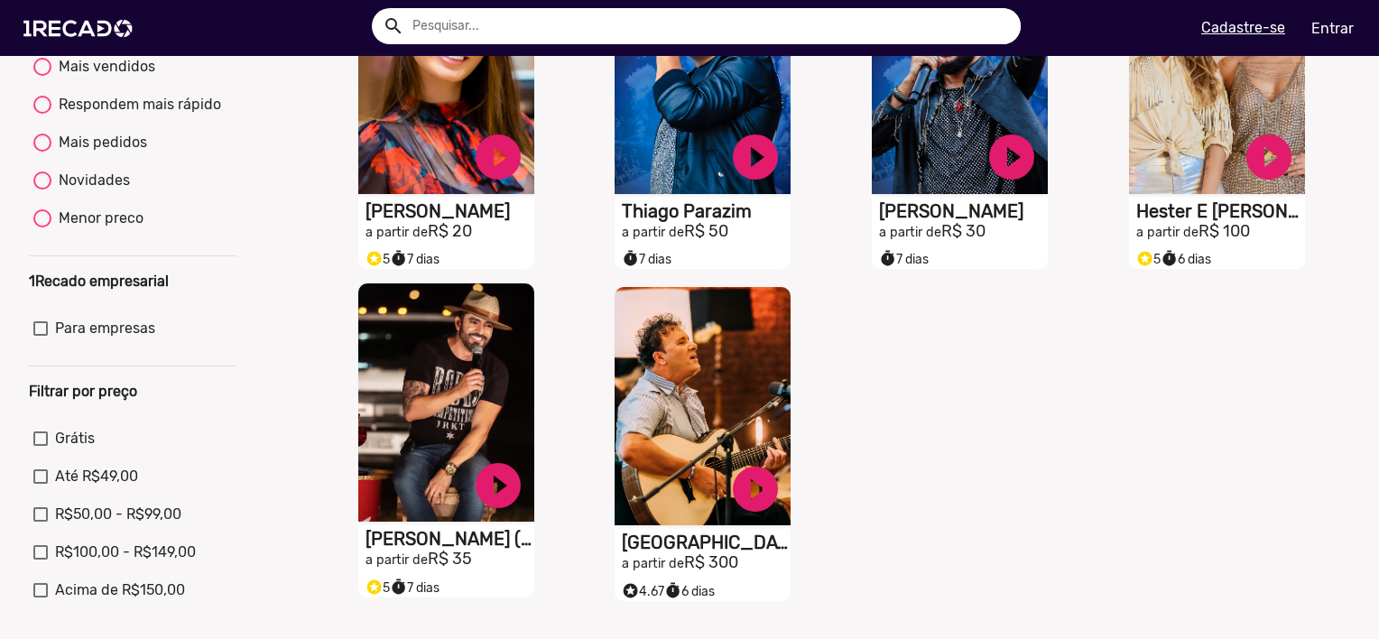
click at [416, 222] on h1 "[PERSON_NAME] ([PERSON_NAME])" at bounding box center [449, 211] width 169 height 22
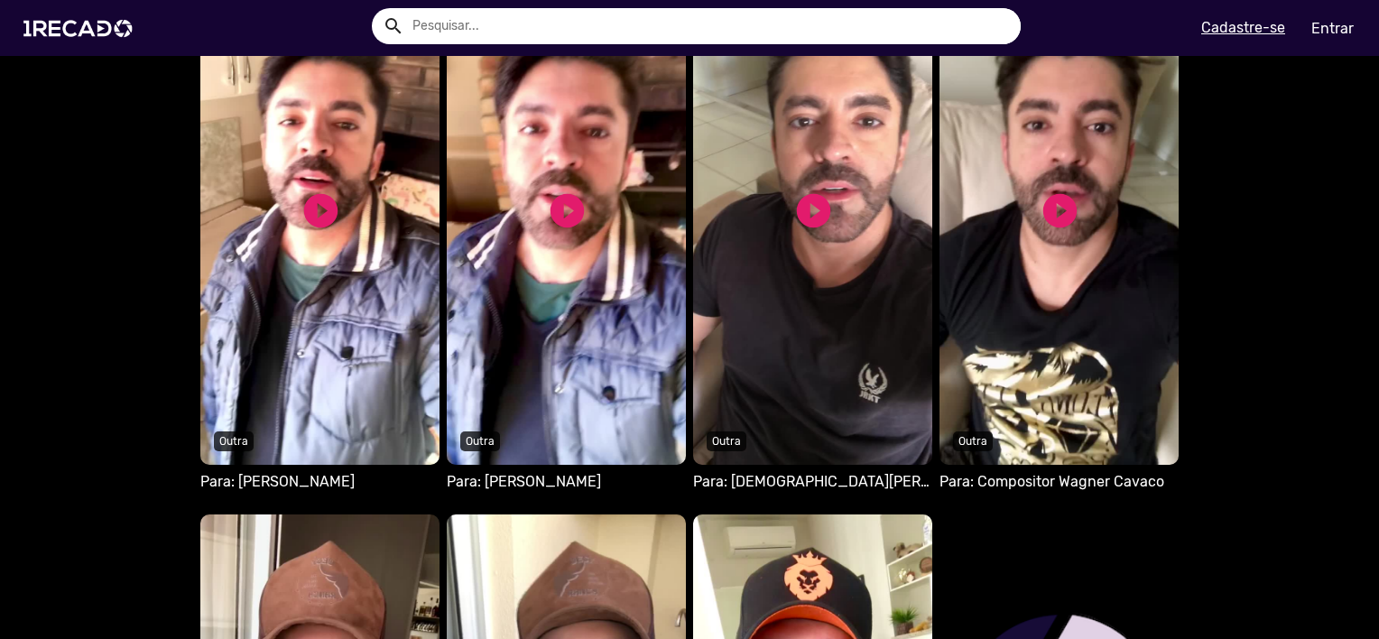
scroll to position [1173, 0]
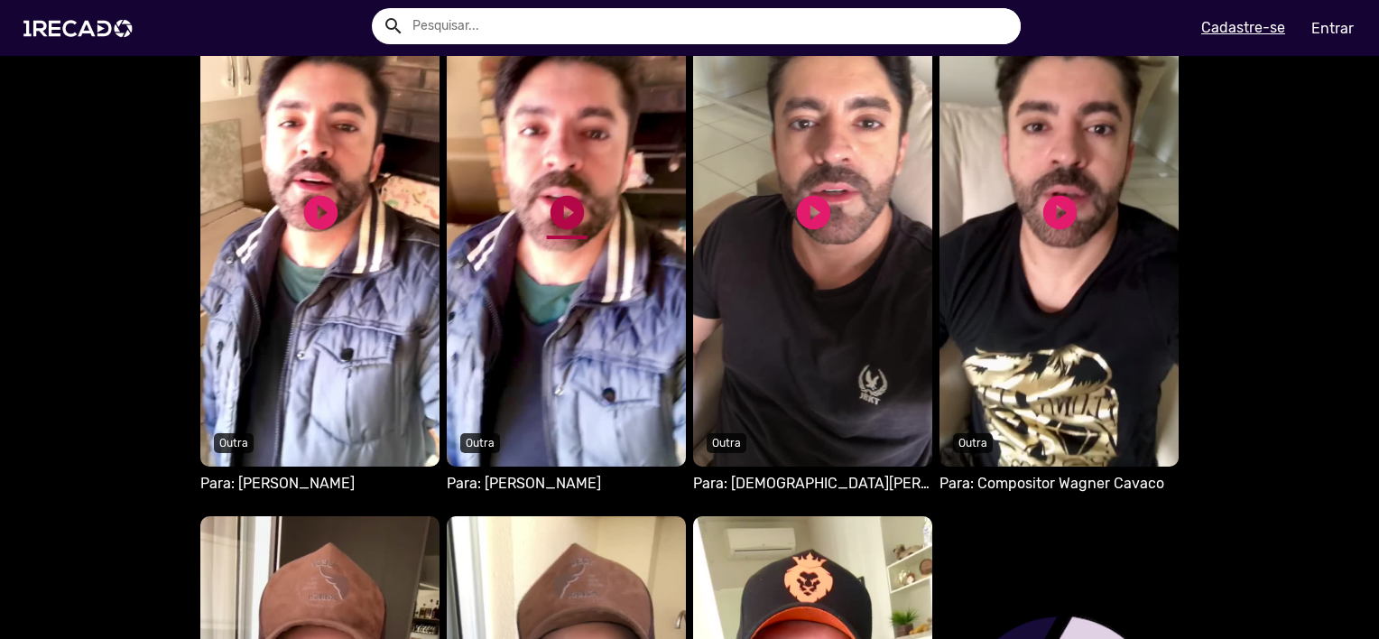
click at [574, 209] on link "play_circle_filled" at bounding box center [567, 212] width 41 height 41
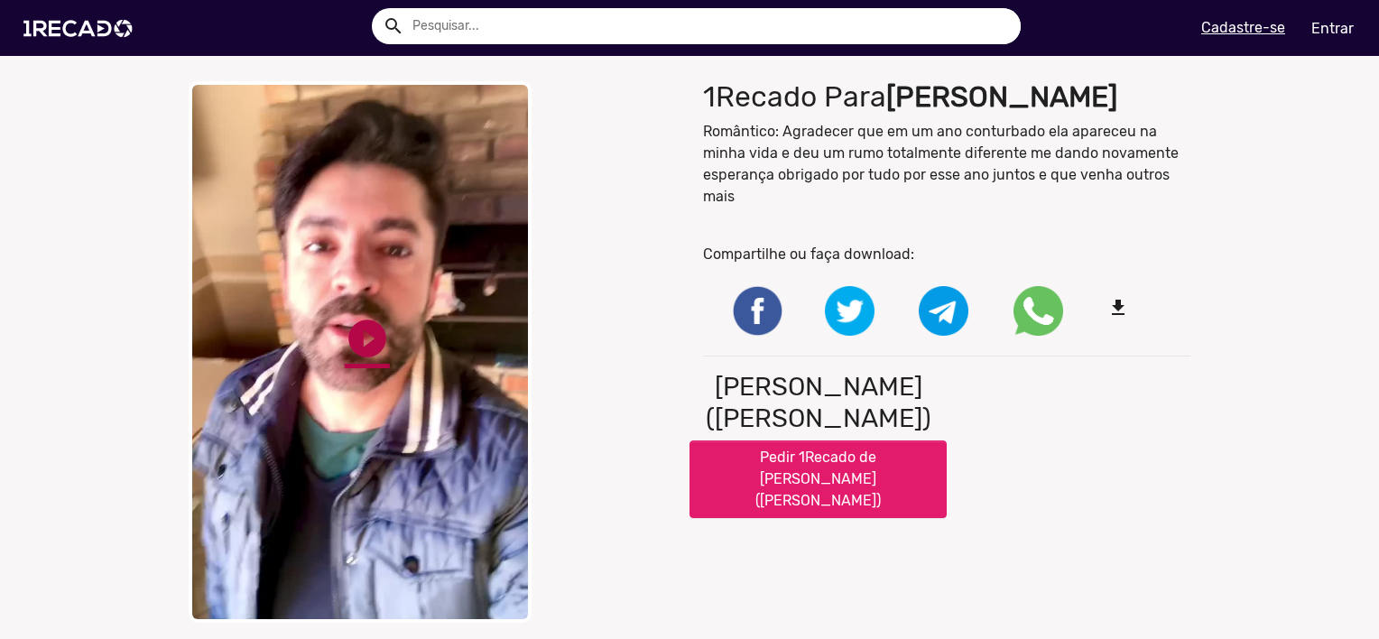
click at [345, 332] on link "play_circle_filled" at bounding box center [367, 338] width 45 height 45
